Goal: Task Accomplishment & Management: Complete application form

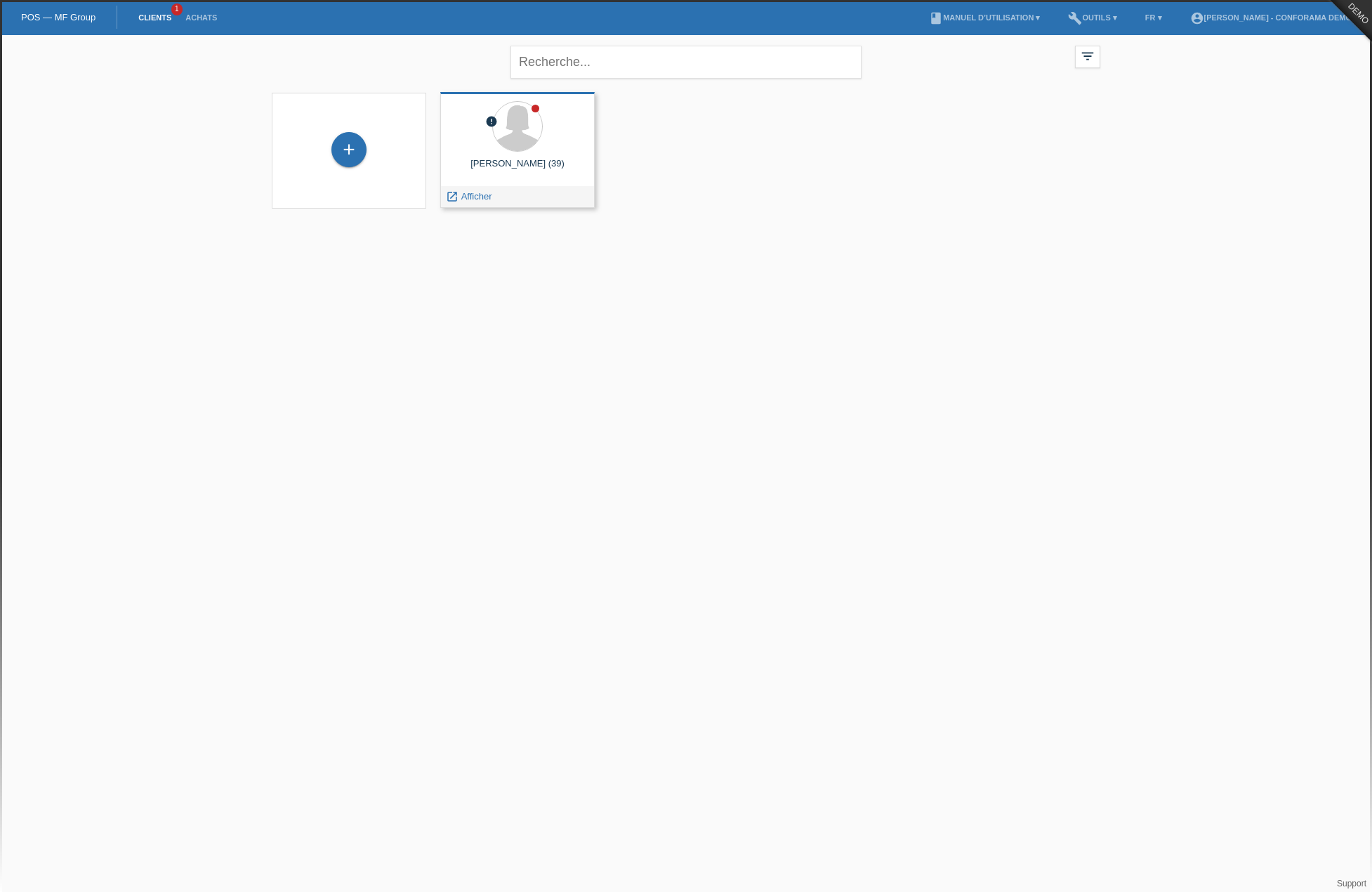
click at [481, 162] on div "Sonia Meraimi (39)" at bounding box center [518, 169] width 132 height 23
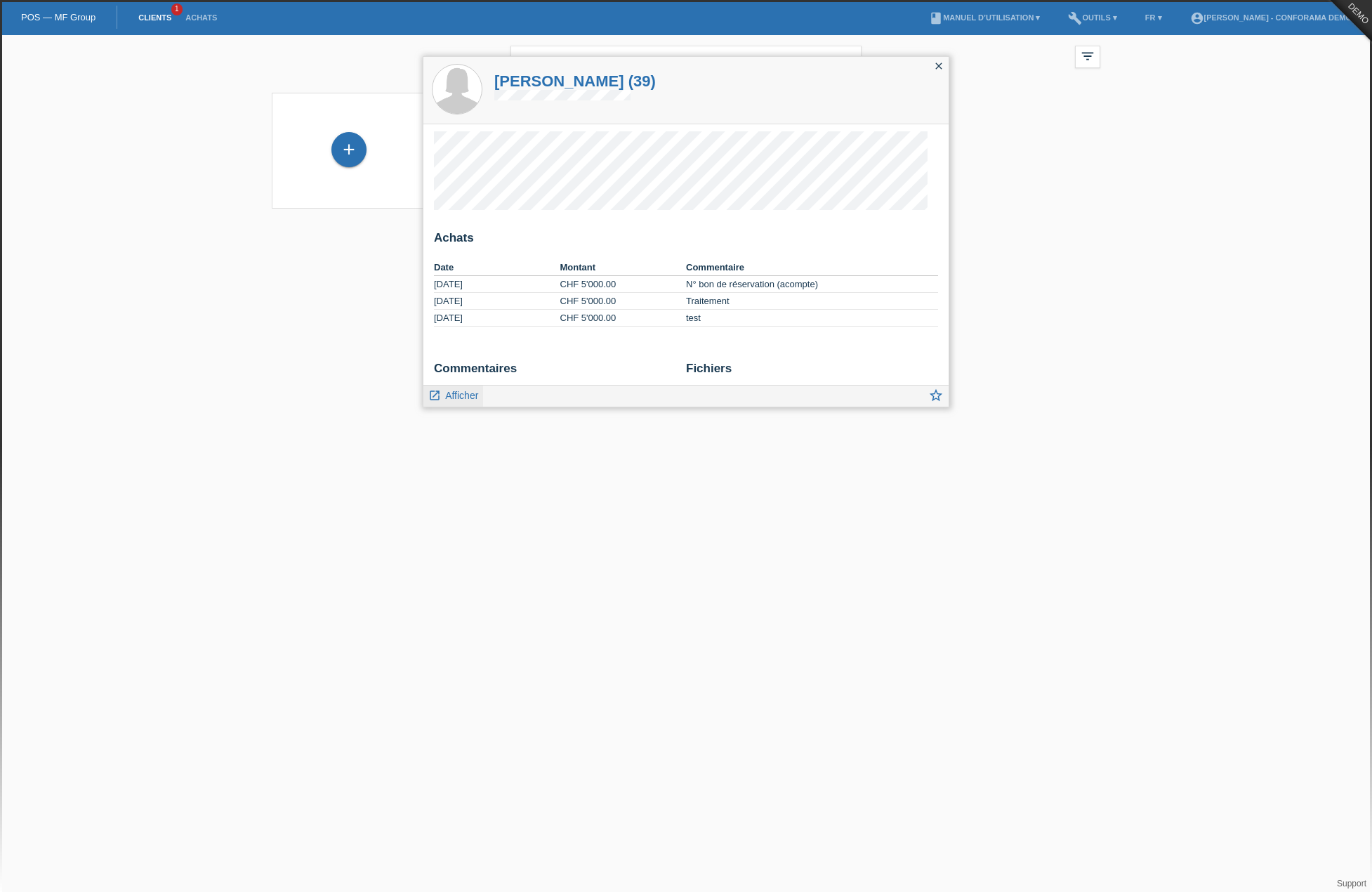
click at [452, 394] on span "Afficher" at bounding box center [462, 395] width 33 height 11
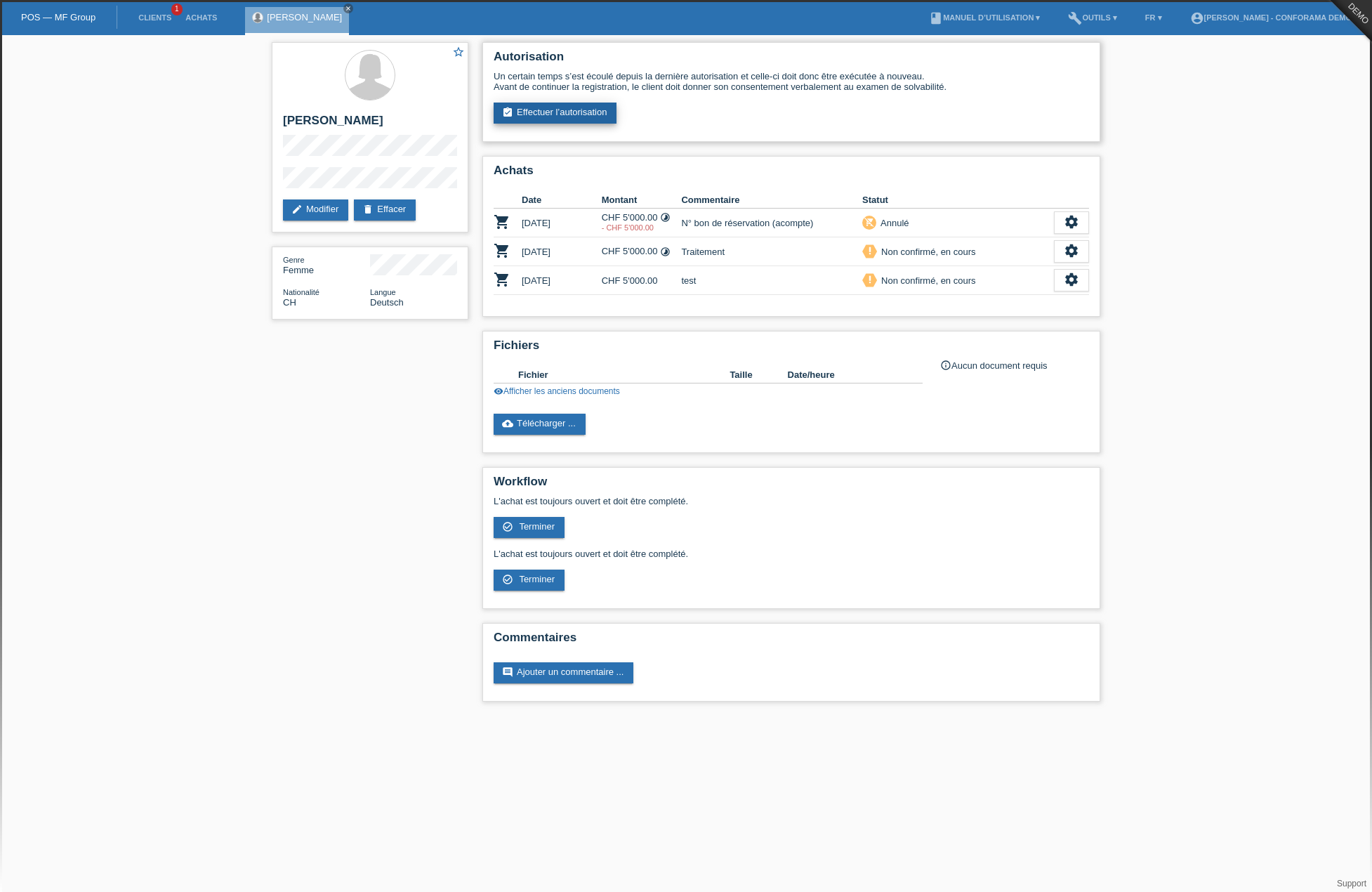
click at [526, 123] on link "assignment_turned_in Effectuer l’autorisation" at bounding box center [555, 113] width 123 height 21
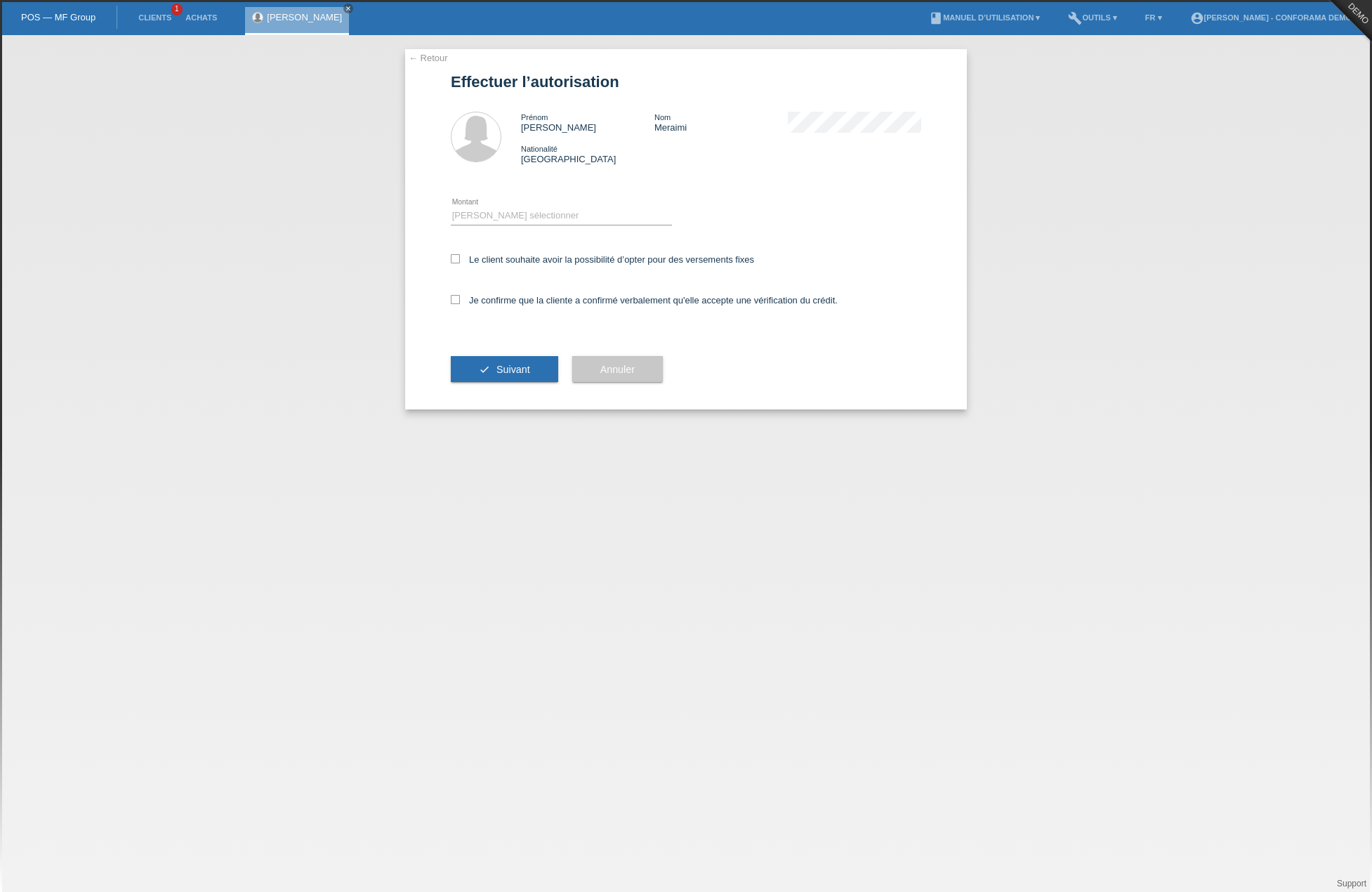
click at [458, 265] on div "Le client souhaite avoir la possibilité d’opter pour des versements fixes" at bounding box center [686, 260] width 471 height 41
click at [458, 260] on icon at bounding box center [455, 258] width 9 height 9
click at [458, 260] on input "Le client souhaite avoir la possibilité d’opter pour des versements fixes" at bounding box center [455, 258] width 9 height 9
checkbox input "true"
click at [453, 301] on icon at bounding box center [455, 300] width 9 height 9
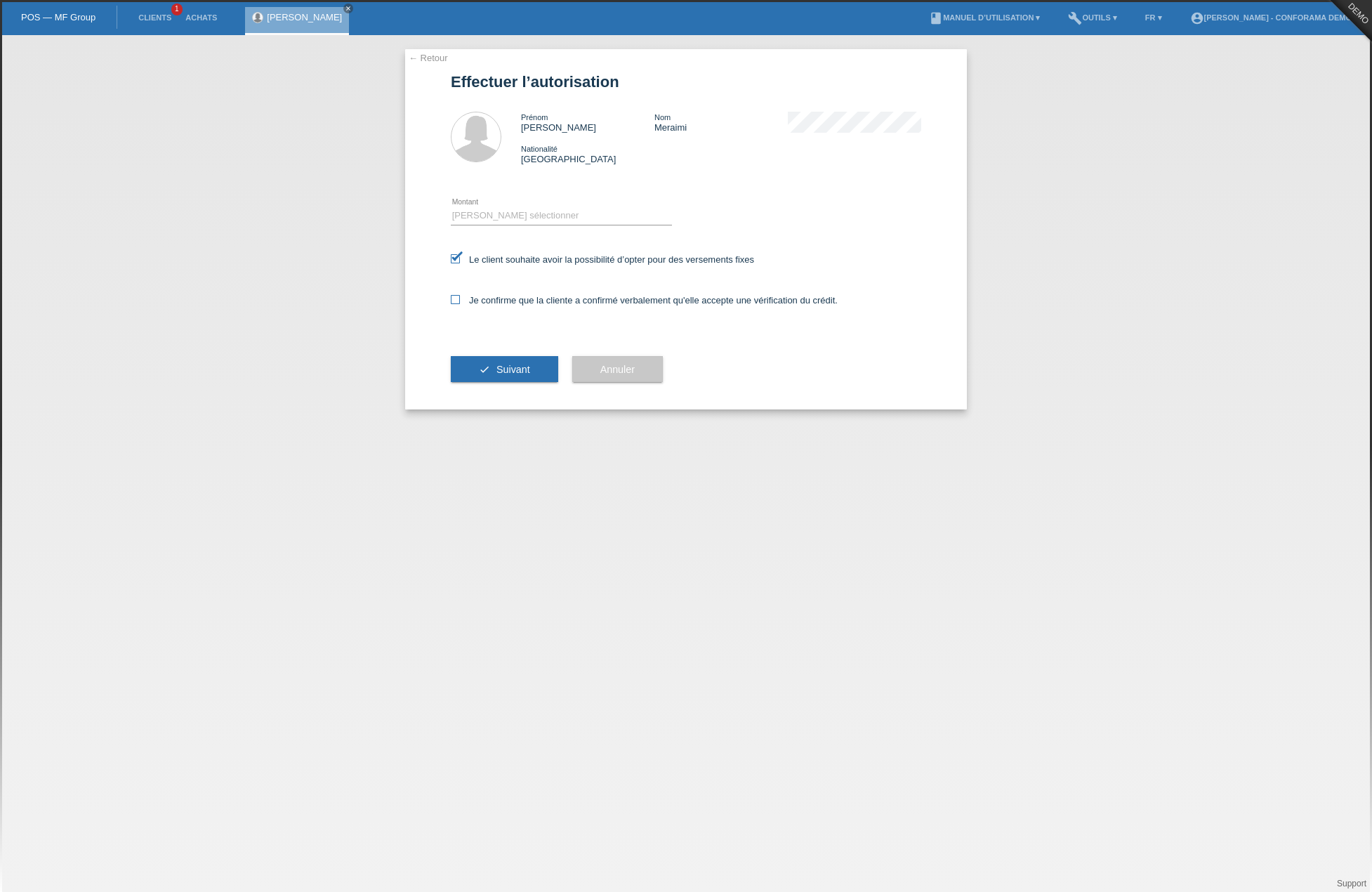
click at [453, 301] on input "Je confirme que la cliente a confirmé verbalement qu'elle accepte une vérificat…" at bounding box center [455, 300] width 9 height 9
checkbox input "true"
click at [499, 372] on span "Suivant" at bounding box center [513, 369] width 33 height 11
click at [535, 213] on select "Veuillez sélectionner CHF 1.00 - CHF 499.00 CHF 500.00 - CHF 1'999.00 CHF 2'000…" at bounding box center [561, 215] width 221 height 17
select select "3"
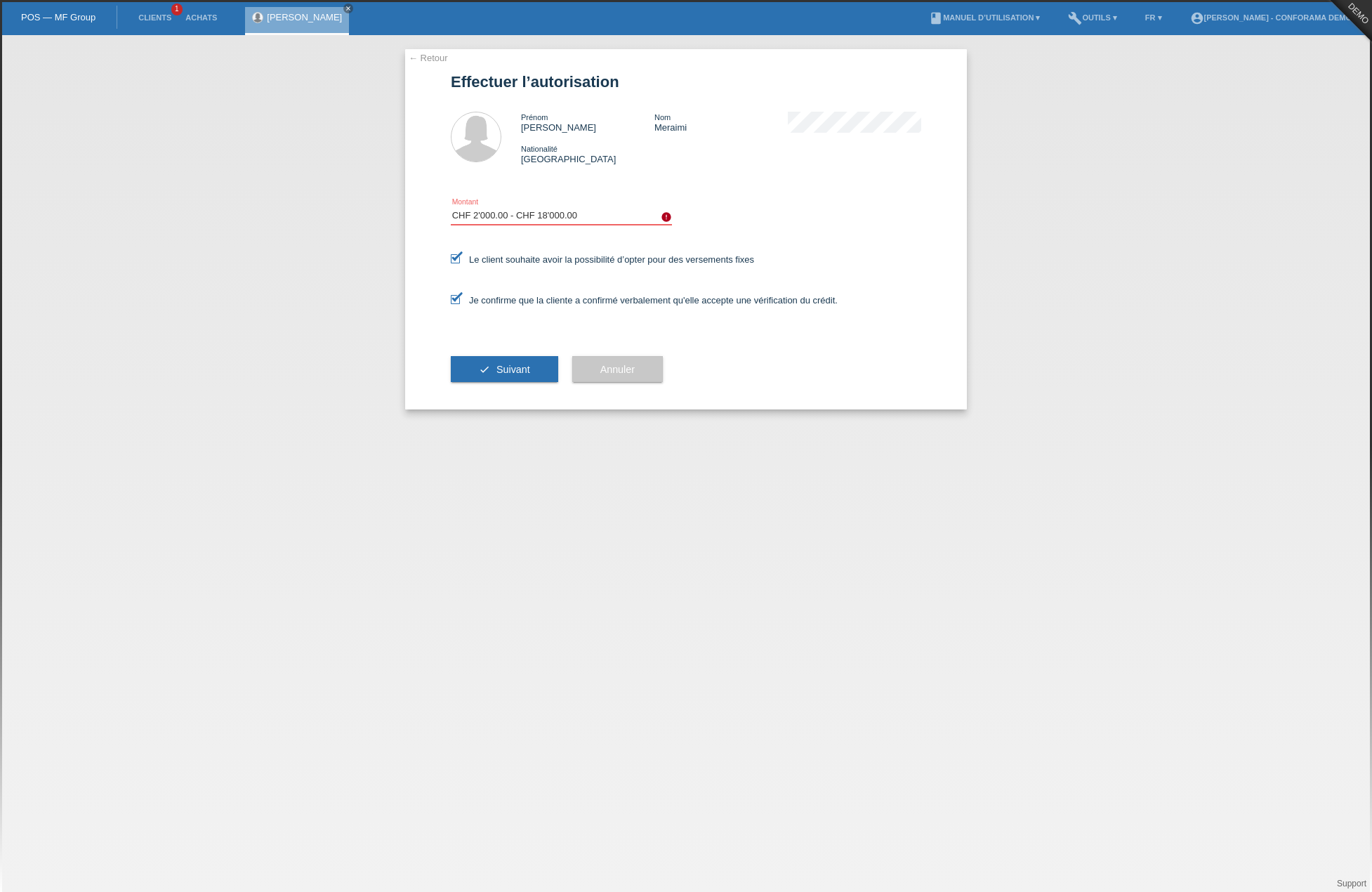
click at [451, 207] on select "Veuillez sélectionner CHF 1.00 - CHF 499.00 CHF 500.00 - CHF 1'999.00 CHF 2'000…" at bounding box center [561, 215] width 221 height 17
drag, startPoint x: 536, startPoint y: 355, endPoint x: 545, endPoint y: 352, distance: 9.5
click at [536, 355] on div "check Suivant" at bounding box center [504, 369] width 107 height 81
click at [512, 367] on span "Suivant" at bounding box center [513, 369] width 33 height 11
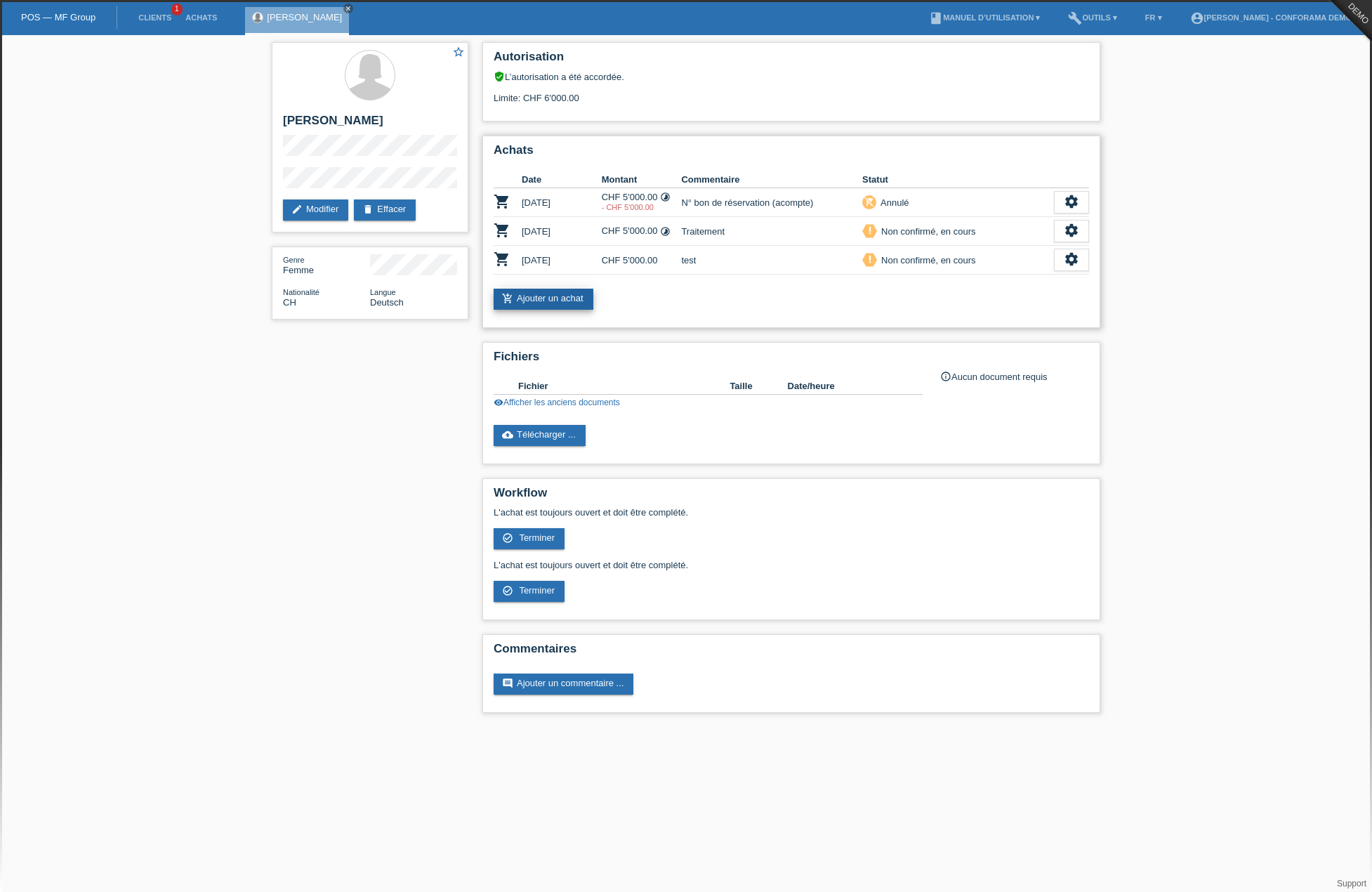
click at [566, 295] on link "add_shopping_cart Ajouter un achat" at bounding box center [544, 299] width 99 height 21
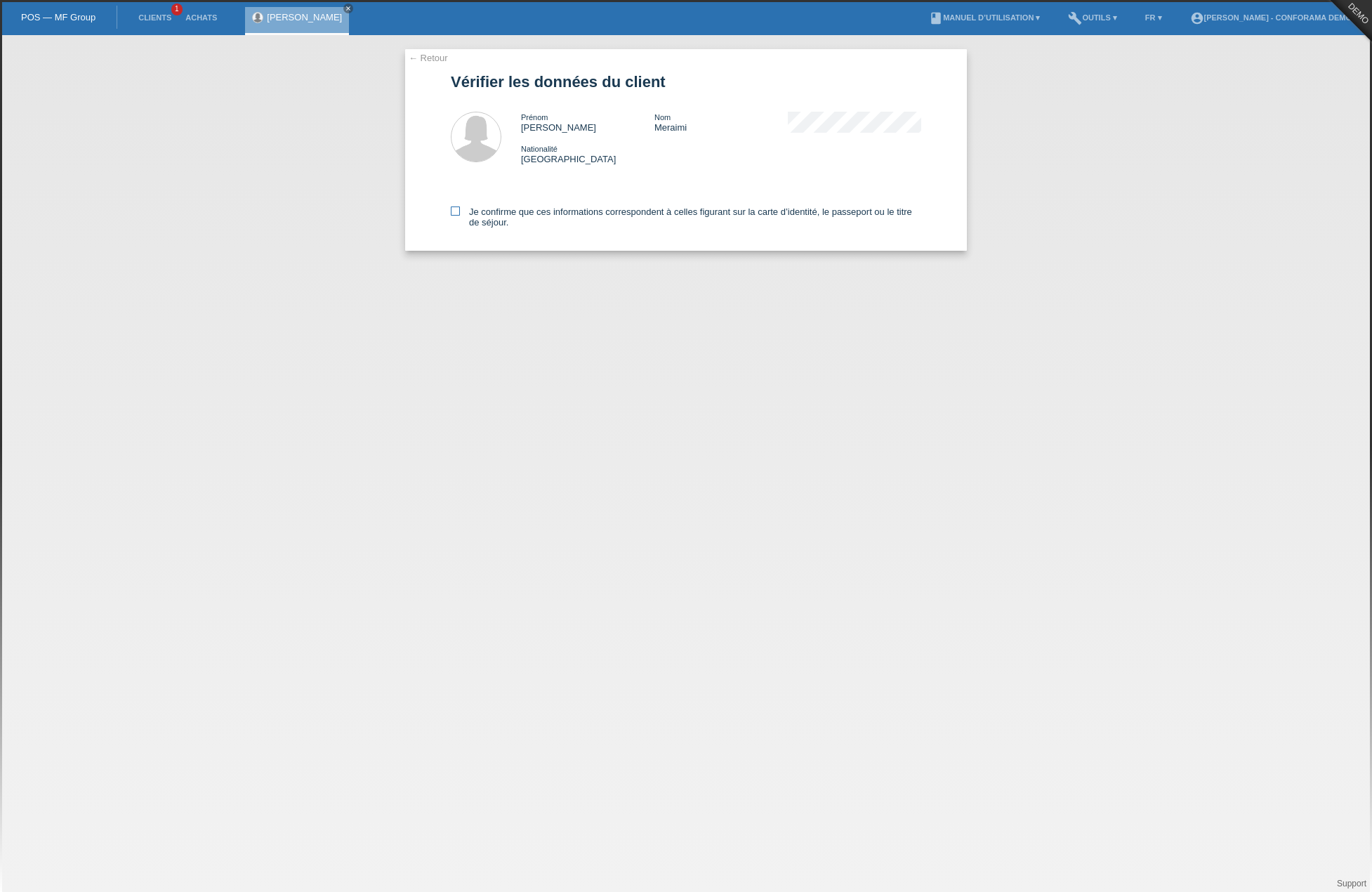
click at [457, 217] on label "Je confirme que ces informations correspondent à celles figurant sur la carte d…" at bounding box center [686, 217] width 471 height 21
click at [457, 216] on input "Je confirme que ces informations correspondent à celles figurant sur la carte d…" at bounding box center [455, 211] width 9 height 9
checkbox input "true"
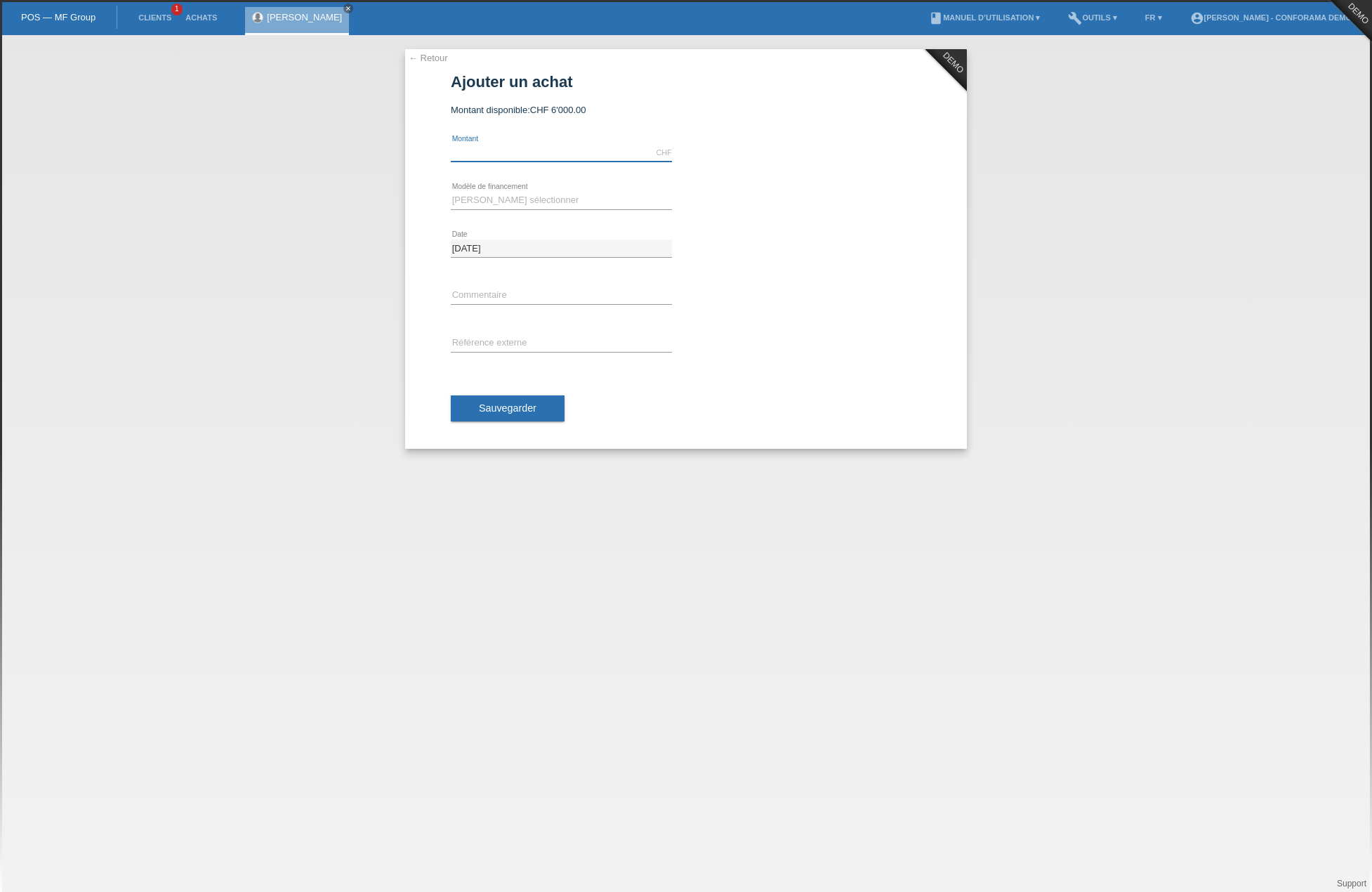
click at [513, 149] on input "text" at bounding box center [561, 152] width 221 height 17
type input "50610.00"
click at [516, 287] on input "text" at bounding box center [561, 295] width 221 height 17
type input "test"
click at [490, 197] on select "[PERSON_NAME] sélectionner Achat sur facture avec paiement partiel Taux fixes" at bounding box center [561, 200] width 221 height 17
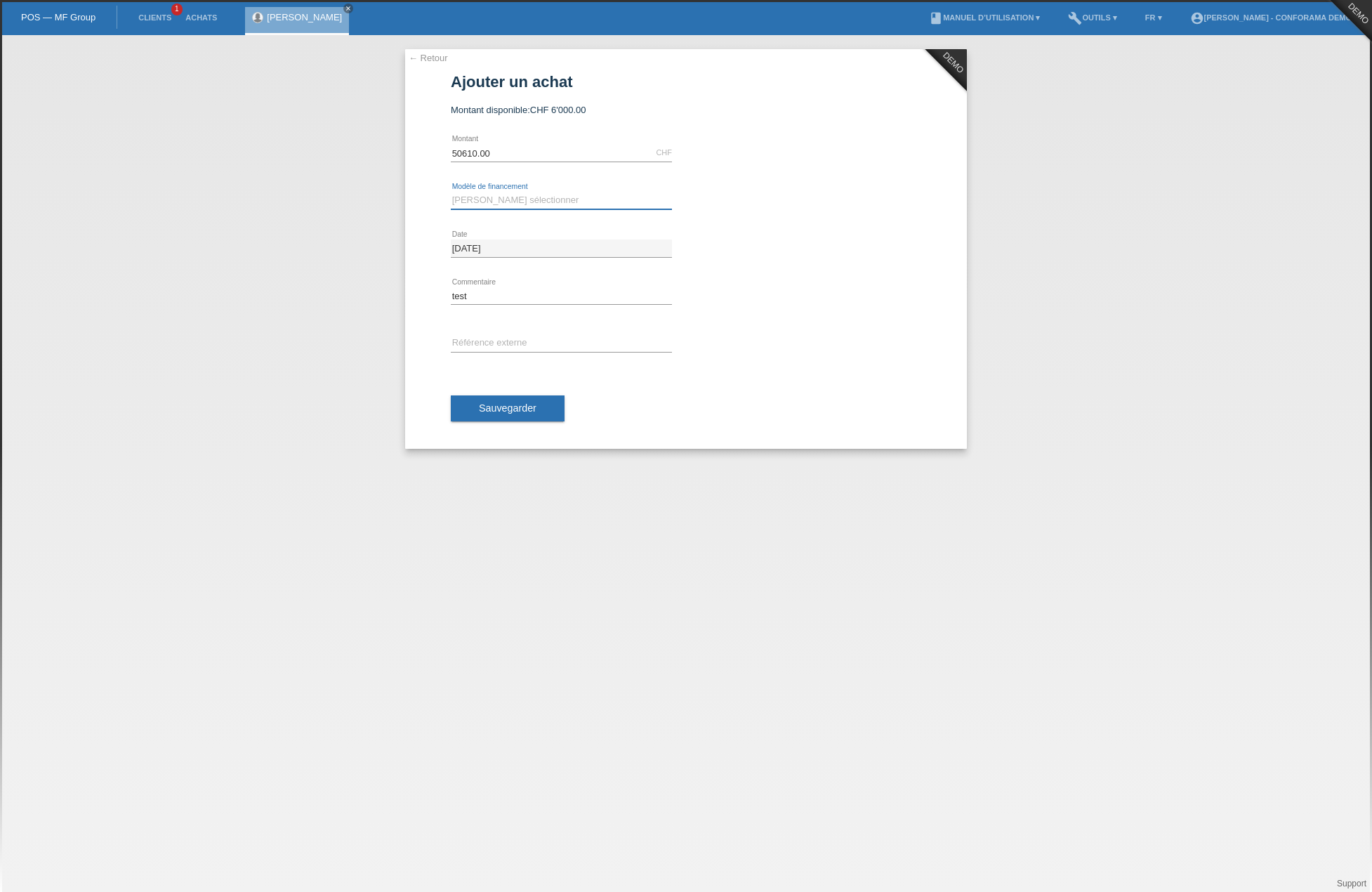
select select "208"
click at [451, 191] on select "[PERSON_NAME] sélectionner Achat sur facture avec paiement partiel Taux fixes" at bounding box center [561, 200] width 221 height 17
click at [495, 348] on input "text" at bounding box center [561, 343] width 221 height 17
type input "test"
click at [528, 410] on span "Sauvegarder" at bounding box center [508, 408] width 58 height 11
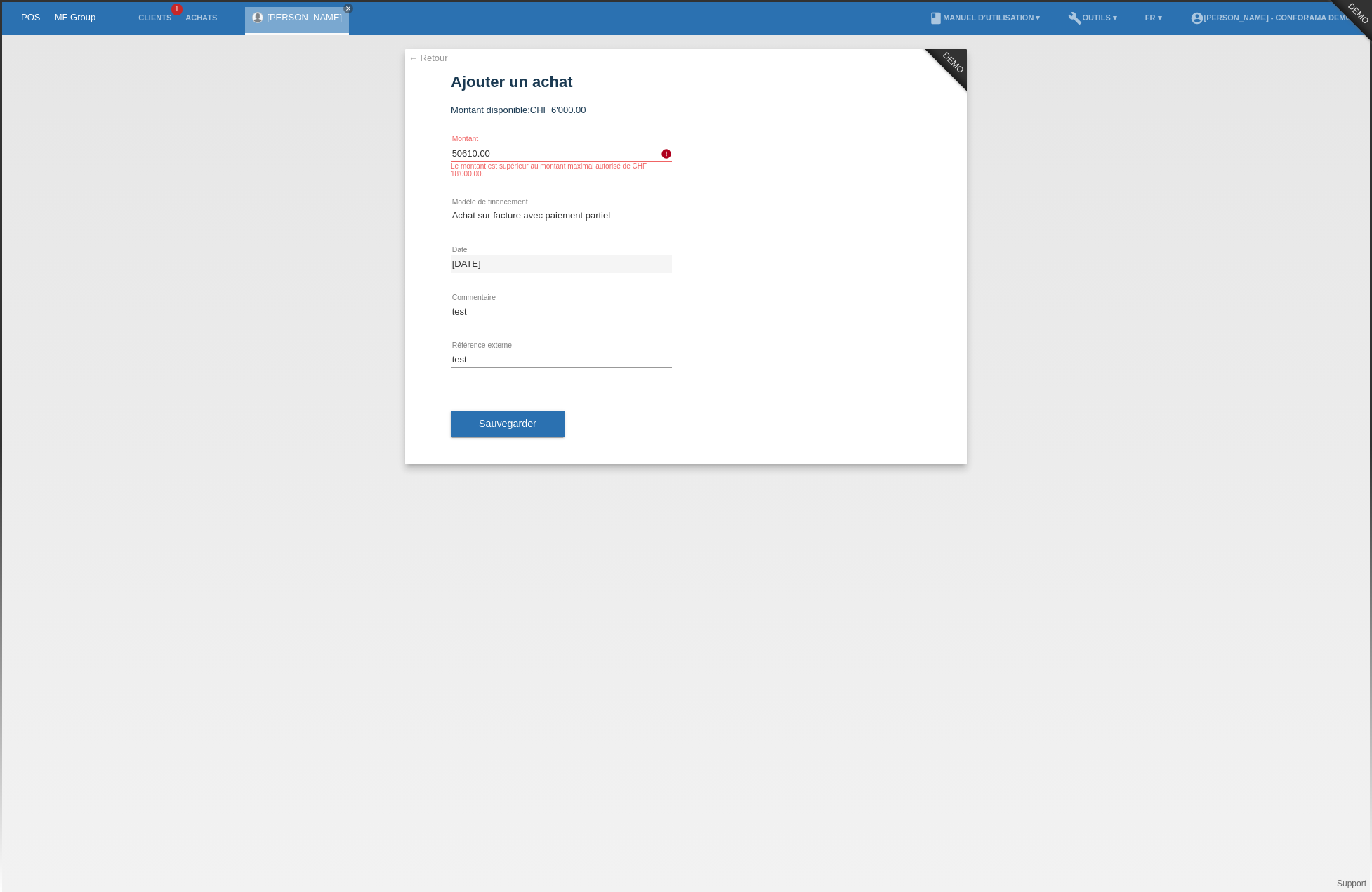
click at [520, 150] on input "50610.00" at bounding box center [561, 152] width 221 height 17
type input "5000.00"
click at [485, 421] on span "Sauvegarder" at bounding box center [508, 423] width 58 height 11
